Goal: Task Accomplishment & Management: Complete application form

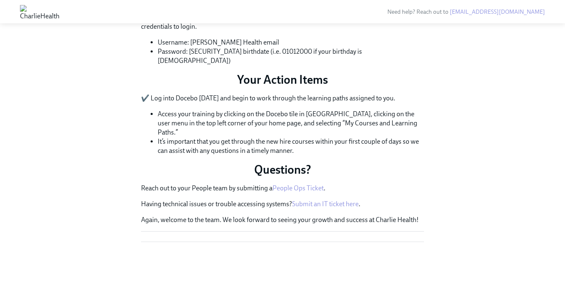
scroll to position [399, 0]
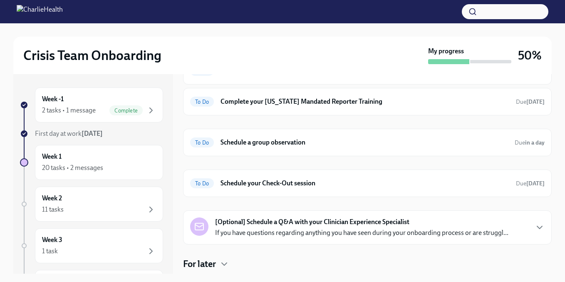
scroll to position [254, 0]
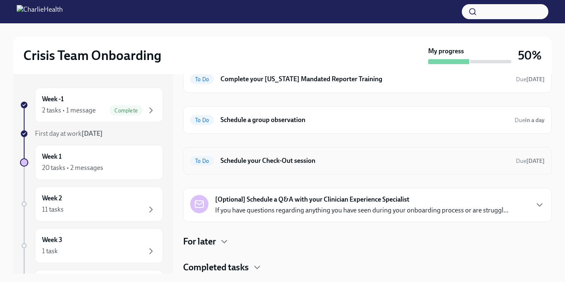
click at [294, 160] on h6 "Schedule your Check-Out session" at bounding box center [365, 160] width 289 height 9
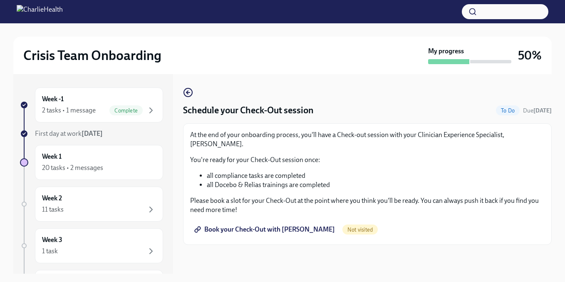
click at [290, 231] on span "Book your Check-Out with Savannah Doherty" at bounding box center [265, 229] width 139 height 8
click at [305, 230] on span "Book your Check-Out with Savannah Doherty" at bounding box center [265, 229] width 139 height 8
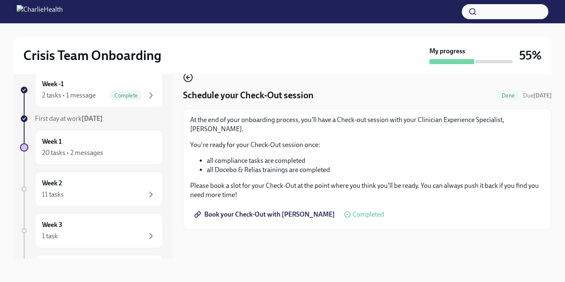
click at [187, 79] on icon "button" at bounding box center [188, 77] width 10 height 10
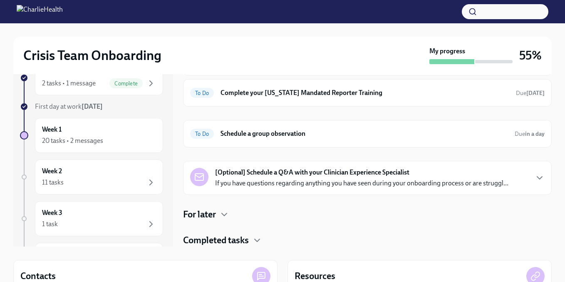
scroll to position [29, 0]
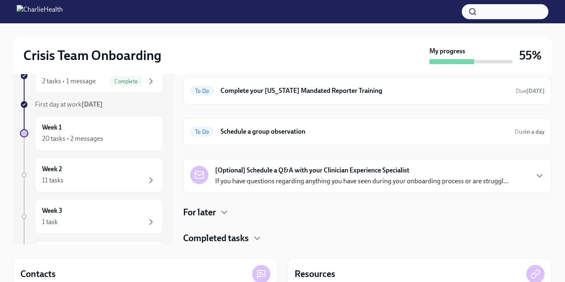
click at [238, 238] on h4 "Completed tasks" at bounding box center [216, 238] width 66 height 12
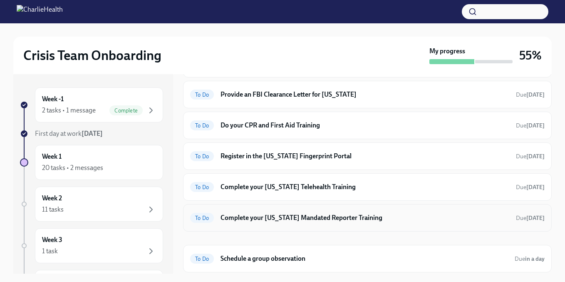
scroll to position [117, 0]
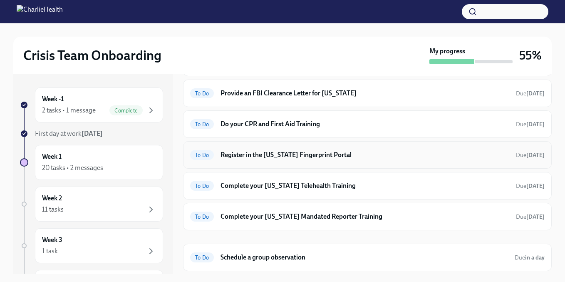
click at [369, 161] on div "To Do Register in the Arizona Fingerprint Portal Due in 7 days" at bounding box center [367, 154] width 369 height 27
click at [344, 155] on h6 "Register in the Arizona Fingerprint Portal" at bounding box center [365, 154] width 289 height 9
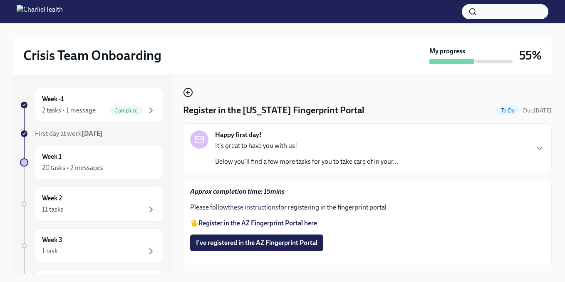
click at [187, 93] on icon "button" at bounding box center [187, 92] width 2 height 3
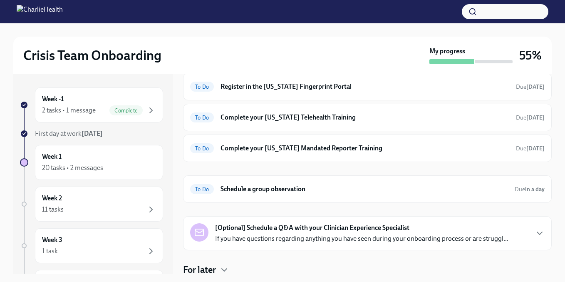
scroll to position [212, 0]
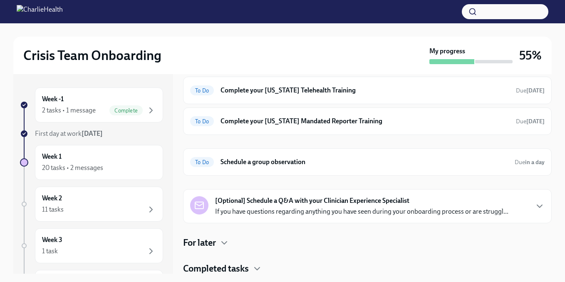
click at [317, 206] on div "[Optional] Schedule a Q&A with your Clinician Experience Specialist If you have…" at bounding box center [361, 206] width 293 height 20
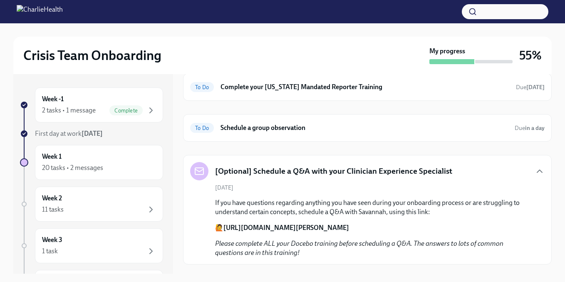
scroll to position [252, 0]
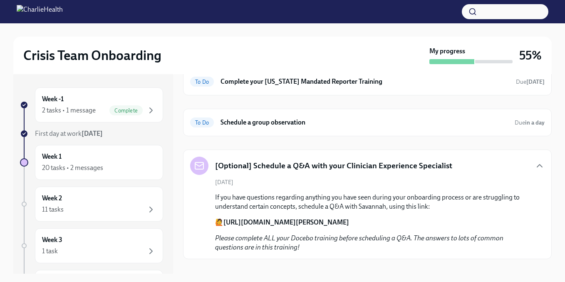
click at [312, 242] on p "Please complete ALL your Docebo training before scheduling a Q&A. The answers t…" at bounding box center [373, 242] width 316 height 18
click at [237, 222] on strong "https://calendly.com/savannah-doherty" at bounding box center [286, 222] width 126 height 8
click at [265, 221] on strong "https://calendly.com/savannah-doherty" at bounding box center [286, 222] width 126 height 8
click at [336, 234] on em "Please complete ALL your Docebo training before scheduling a Q&A. The answers t…" at bounding box center [359, 242] width 288 height 17
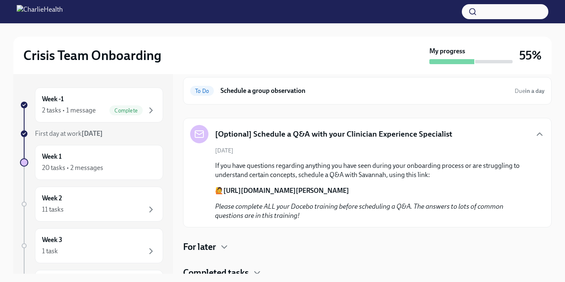
scroll to position [289, 0]
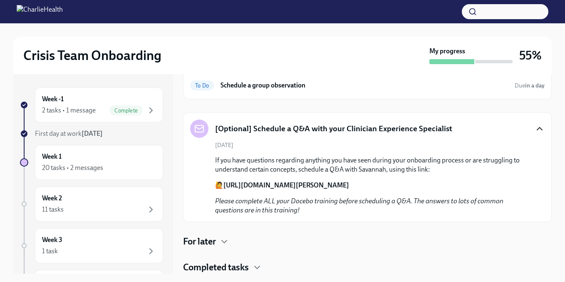
click at [541, 129] on icon "button" at bounding box center [539, 128] width 5 height 2
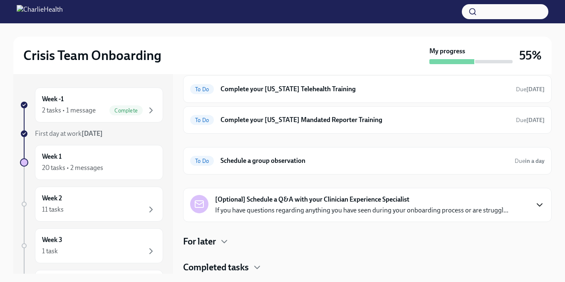
scroll to position [213, 0]
click at [246, 198] on strong "[Optional] Schedule a Q&A with your Clinician Experience Specialist" at bounding box center [312, 199] width 194 height 9
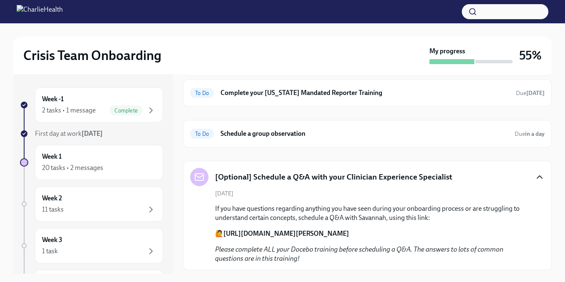
scroll to position [242, 0]
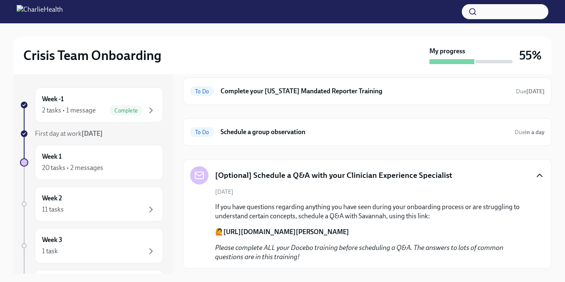
click at [302, 232] on strong "https://calendly.com/savannah-doherty" at bounding box center [286, 232] width 126 height 8
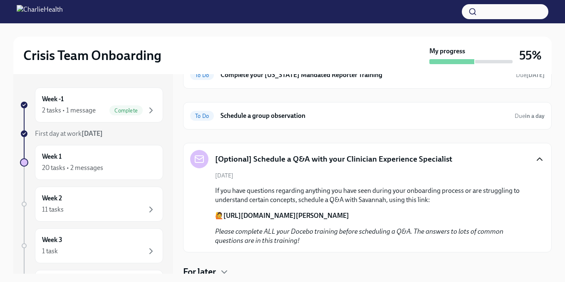
scroll to position [259, 0]
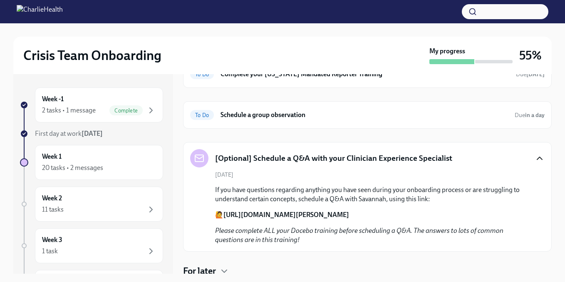
drag, startPoint x: 338, startPoint y: 214, endPoint x: 223, endPoint y: 215, distance: 115.7
click at [223, 215] on p "🙋 https://calendly.com/savannah-doherty" at bounding box center [373, 214] width 316 height 9
copy strong "https://calendly.com/savannah-doherty"
click at [491, 176] on div "August 21st If you have questions regarding anything you have seen during your …" at bounding box center [367, 208] width 354 height 74
click at [539, 157] on icon "button" at bounding box center [540, 158] width 10 height 10
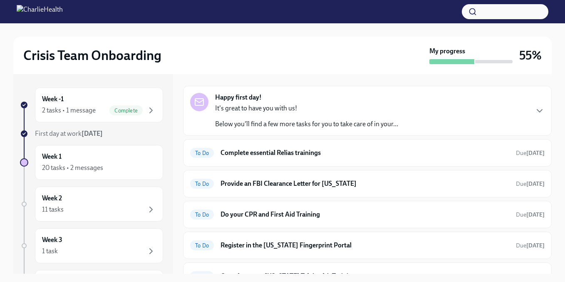
scroll to position [41, 0]
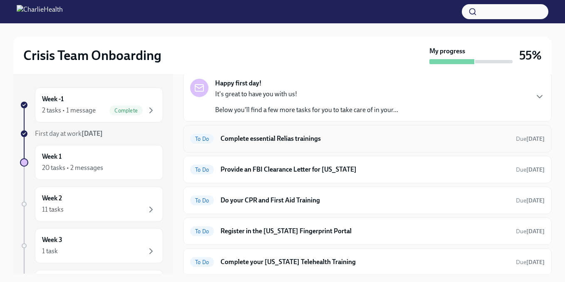
click at [328, 137] on h6 "Complete essential Relias trainings" at bounding box center [365, 138] width 289 height 9
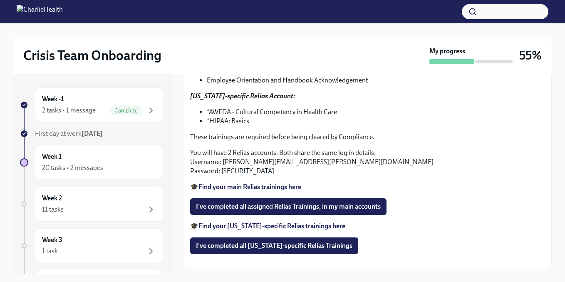
scroll to position [176, 0]
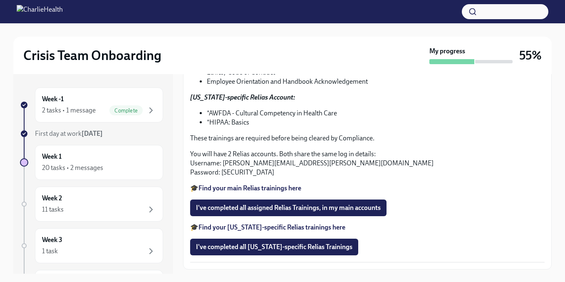
click at [306, 227] on strong "Find your Arizona-specific Relias trainings here" at bounding box center [271, 227] width 147 height 8
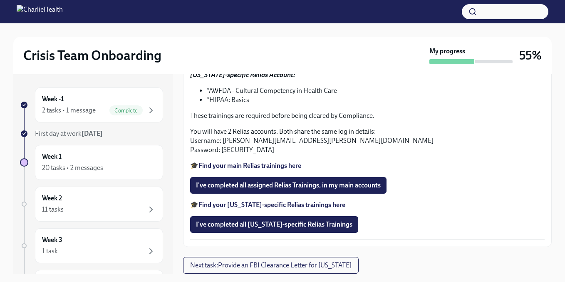
scroll to position [191, 0]
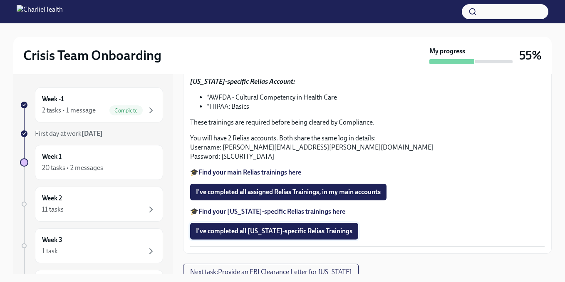
click at [298, 232] on span "I've completed all Arizona-specific Relias Trainings" at bounding box center [274, 231] width 156 height 8
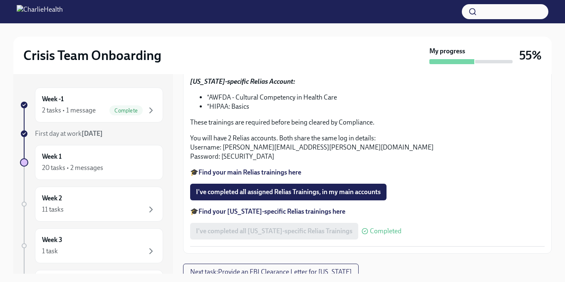
scroll to position [198, 0]
